Goal: Information Seeking & Learning: Learn about a topic

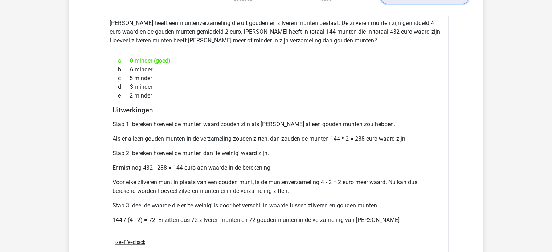
scroll to position [1015, 0]
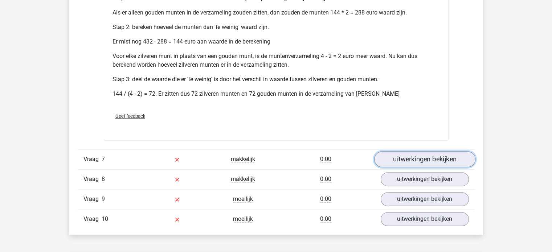
click at [402, 158] on link "uitwerkingen bekijken" at bounding box center [423, 159] width 101 height 16
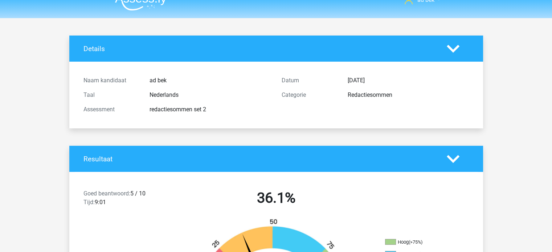
scroll to position [0, 0]
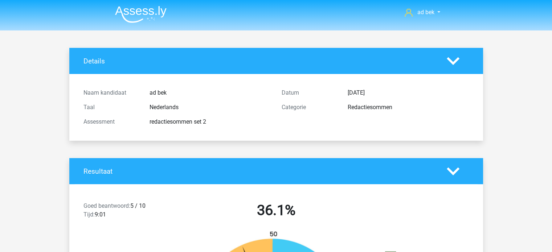
click at [139, 10] on img at bounding box center [140, 14] width 51 height 17
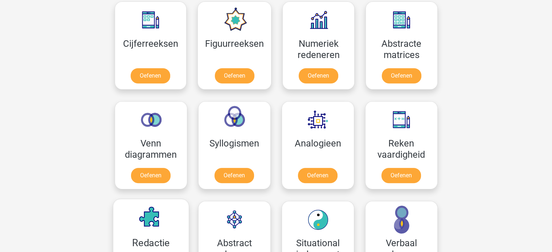
scroll to position [435, 0]
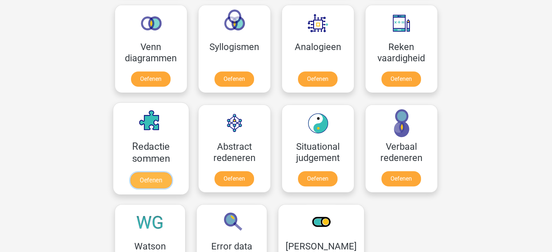
click at [164, 172] on link "Oefenen" at bounding box center [150, 180] width 41 height 16
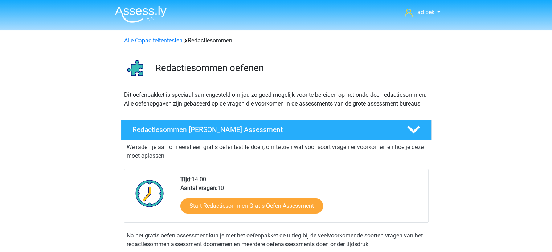
scroll to position [109, 0]
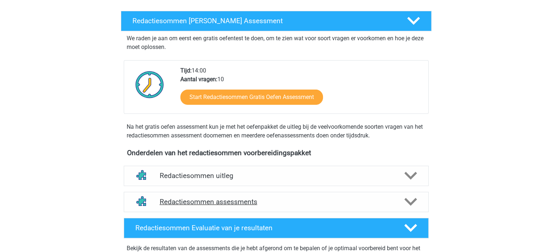
click at [332, 204] on div "Redactiesommen assessments" at bounding box center [276, 202] width 305 height 20
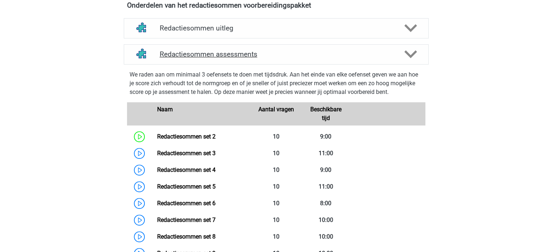
scroll to position [326, 0]
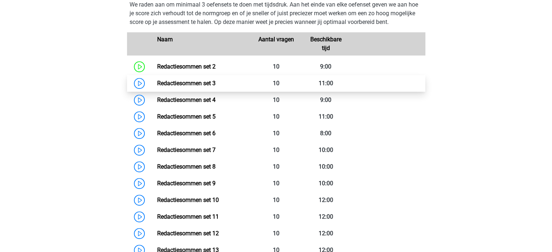
click at [196, 87] on link "Redactiesommen set 3" at bounding box center [186, 83] width 58 height 7
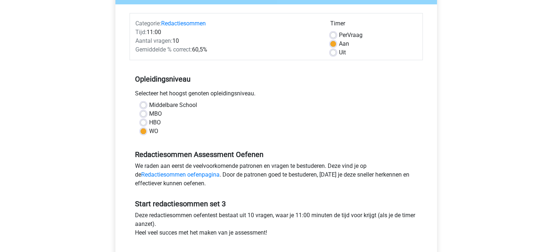
scroll to position [181, 0]
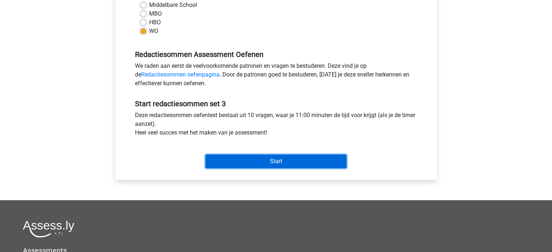
click at [273, 158] on input "Start" at bounding box center [275, 161] width 141 height 14
